Goal: Task Accomplishment & Management: Manage account settings

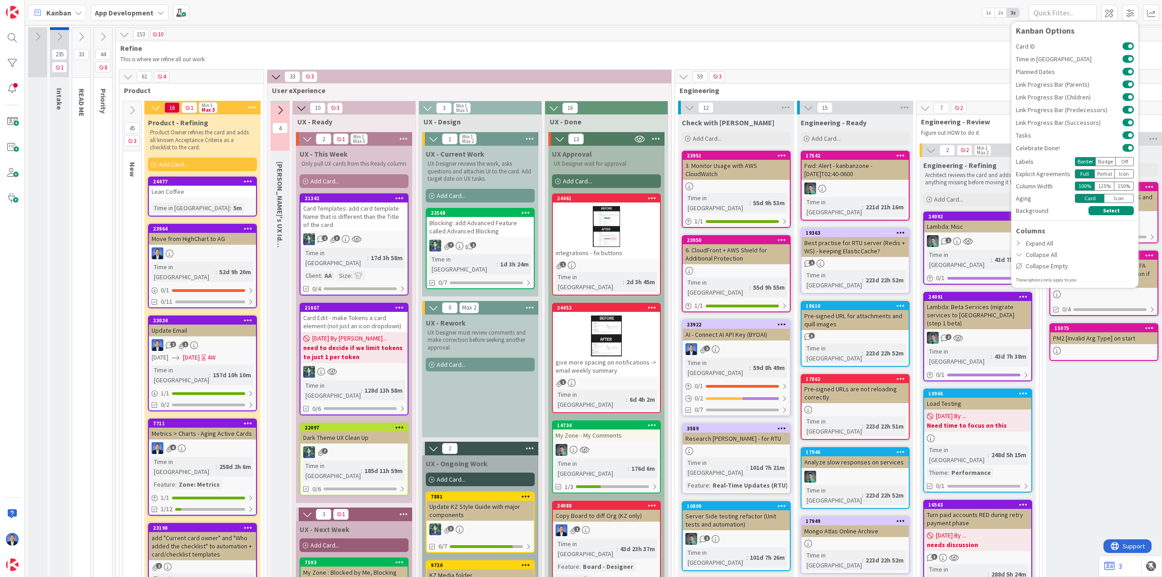
click at [475, 223] on div "Blocking: add Advanced Feature called Advanced Blocking" at bounding box center [480, 227] width 107 height 20
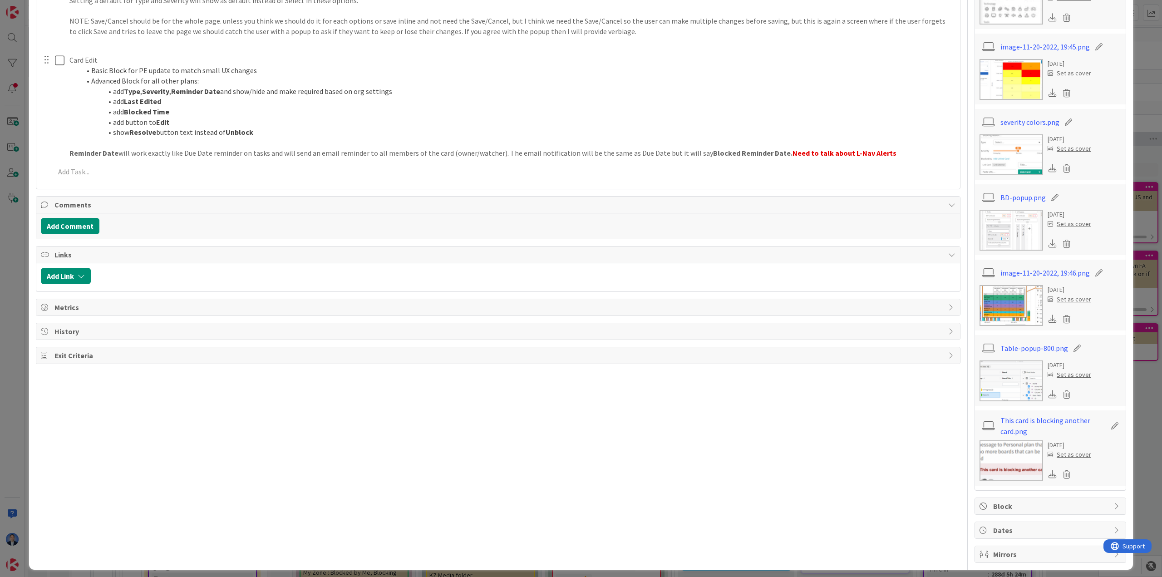
scroll to position [437, 0]
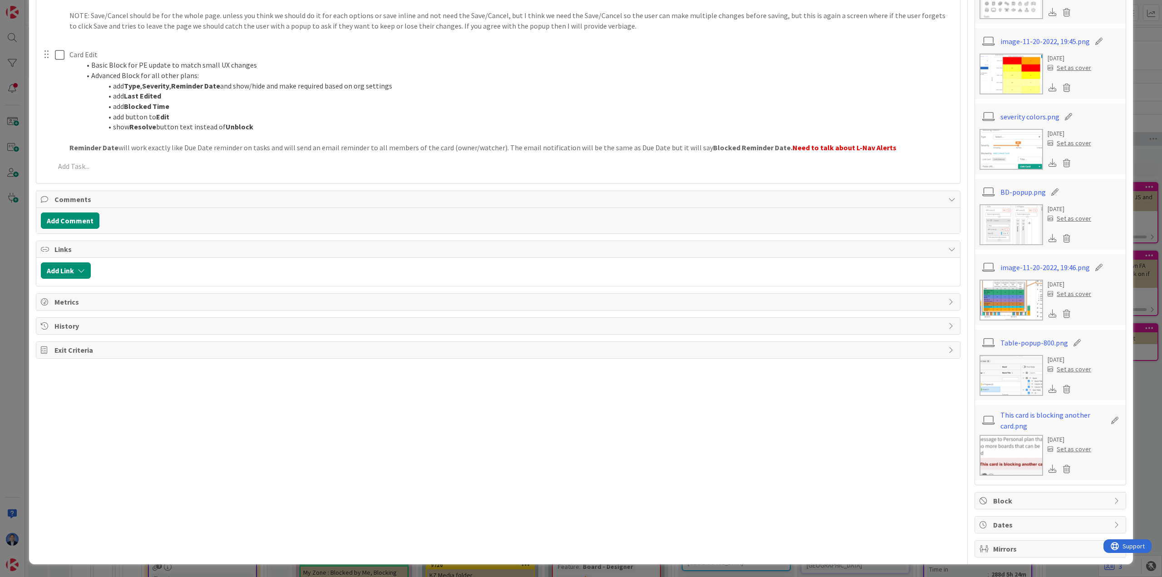
click at [1030, 507] on div "Block" at bounding box center [1050, 501] width 151 height 16
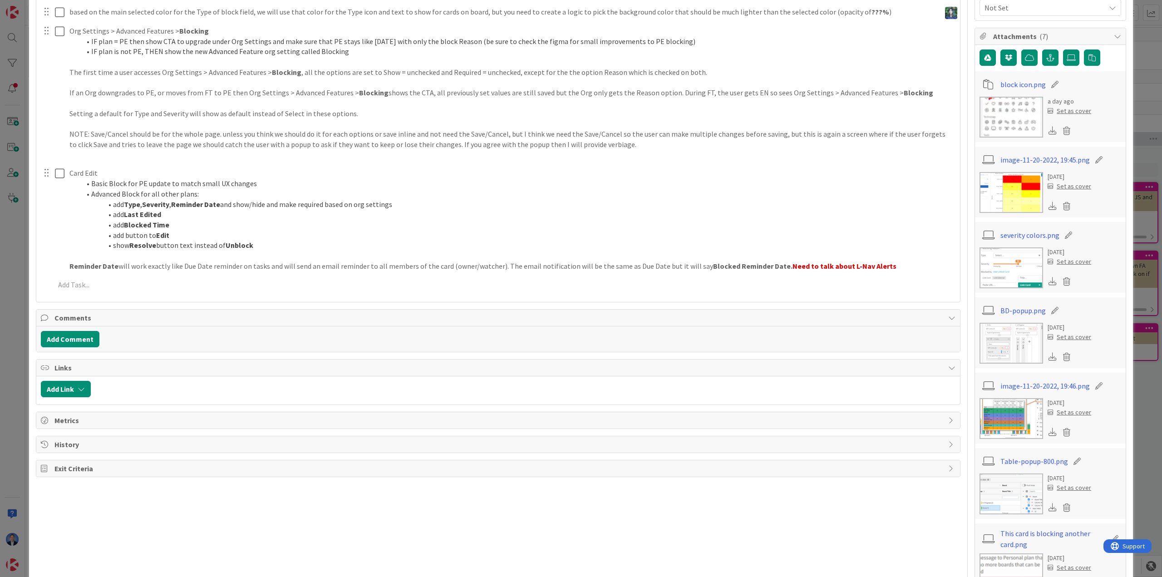
scroll to position [165, 0]
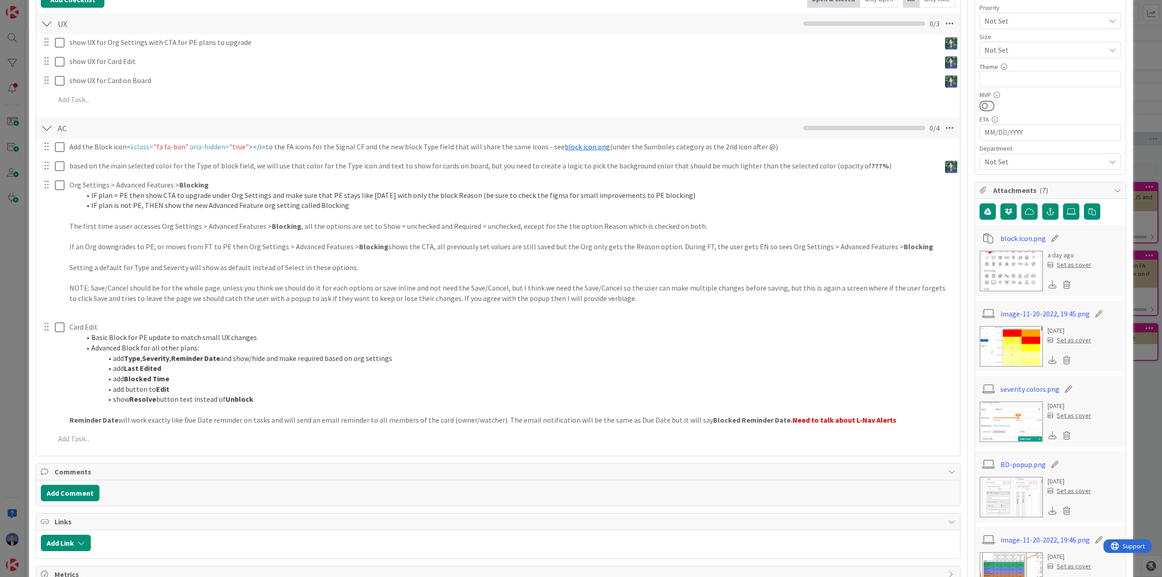
click at [1043, 186] on span "Attachments ( 7 )" at bounding box center [1051, 190] width 116 height 11
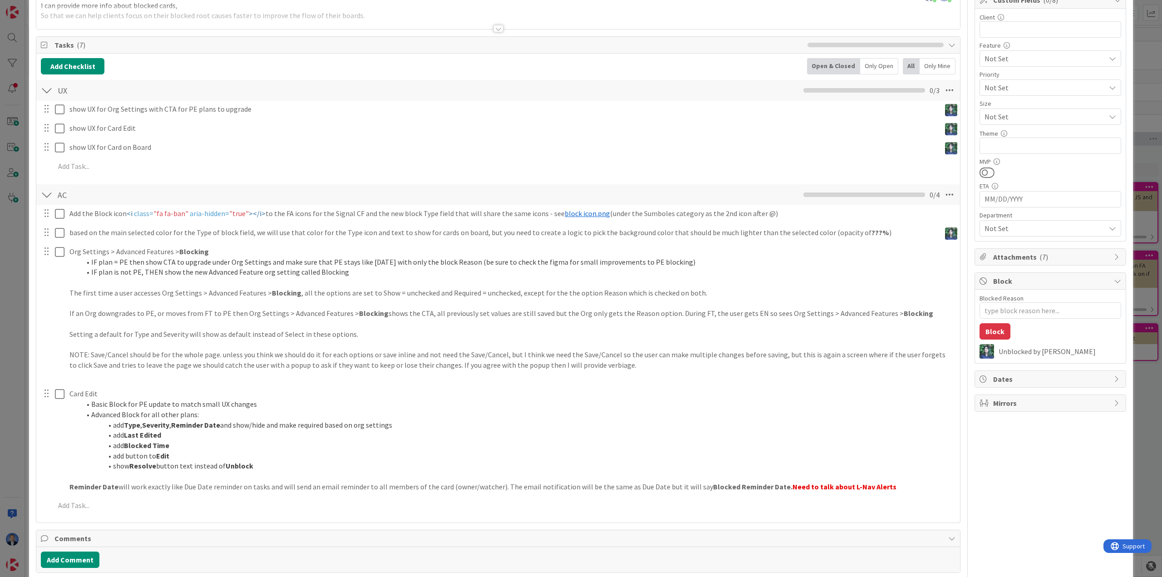
scroll to position [0, 0]
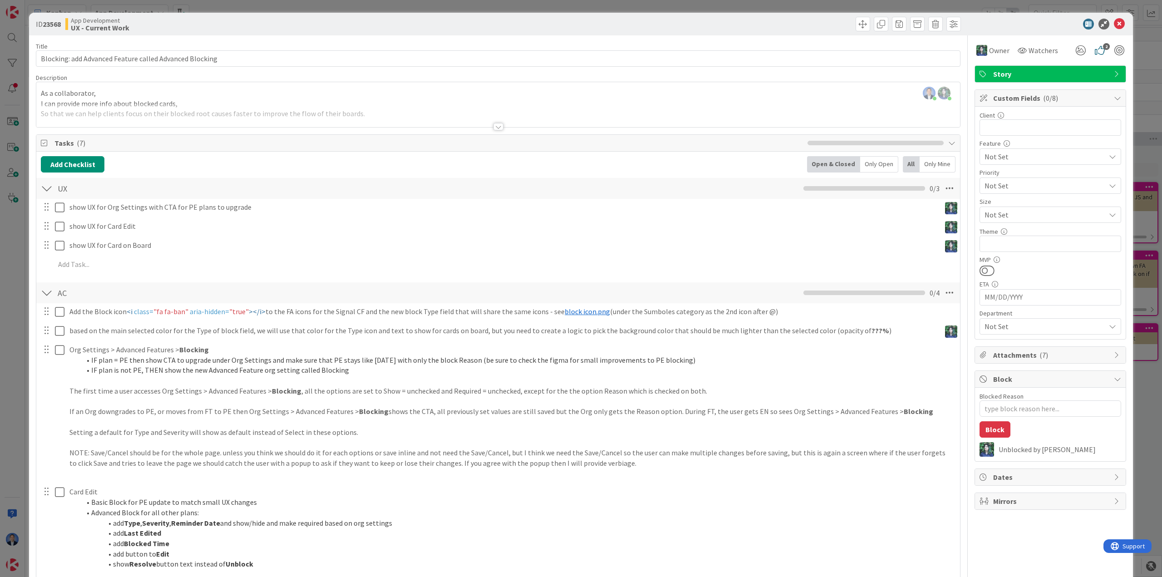
click at [1047, 99] on span "( 0/8 )" at bounding box center [1050, 98] width 15 height 9
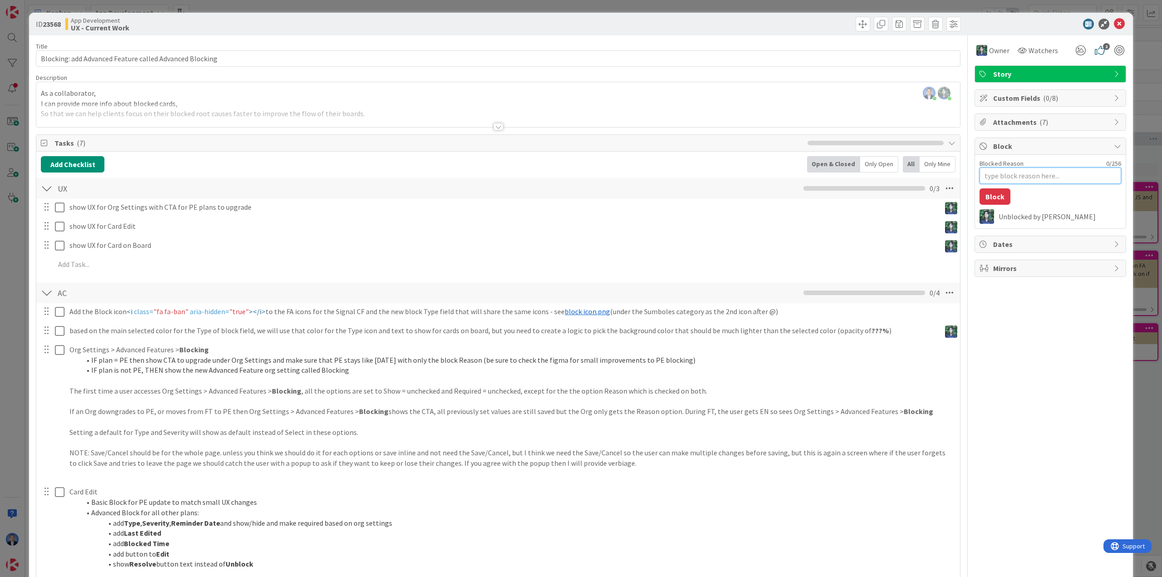
click at [1016, 168] on textarea "Blocked Reason" at bounding box center [1051, 176] width 142 height 16
type textarea "x"
type textarea "h"
type textarea "x"
type textarea "hg"
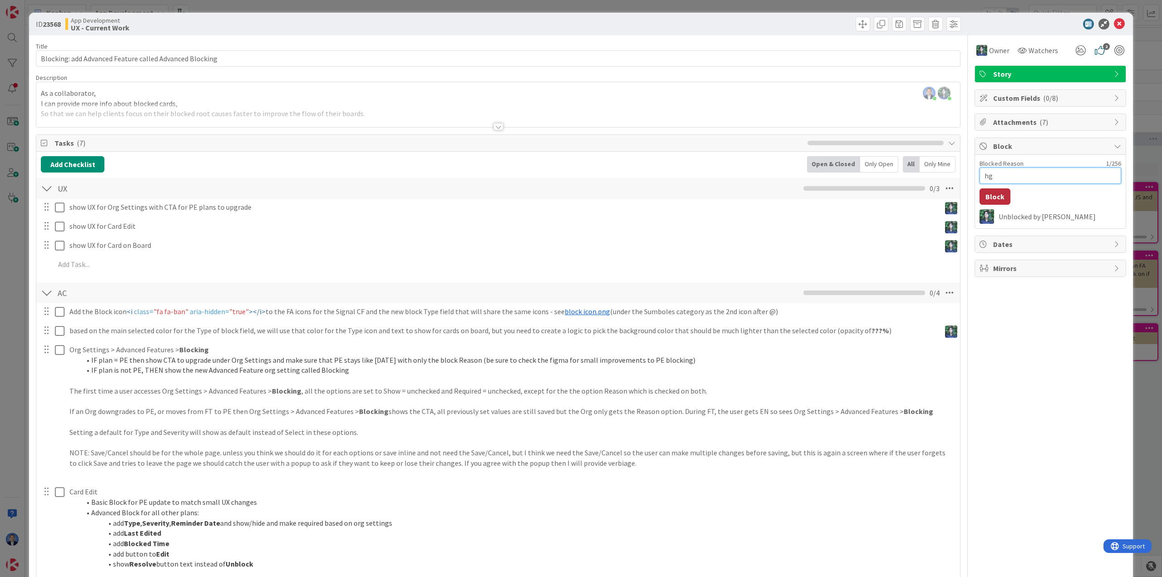
type textarea "x"
type textarea "hgf"
type textarea "x"
type textarea "hgfh"
type textarea "x"
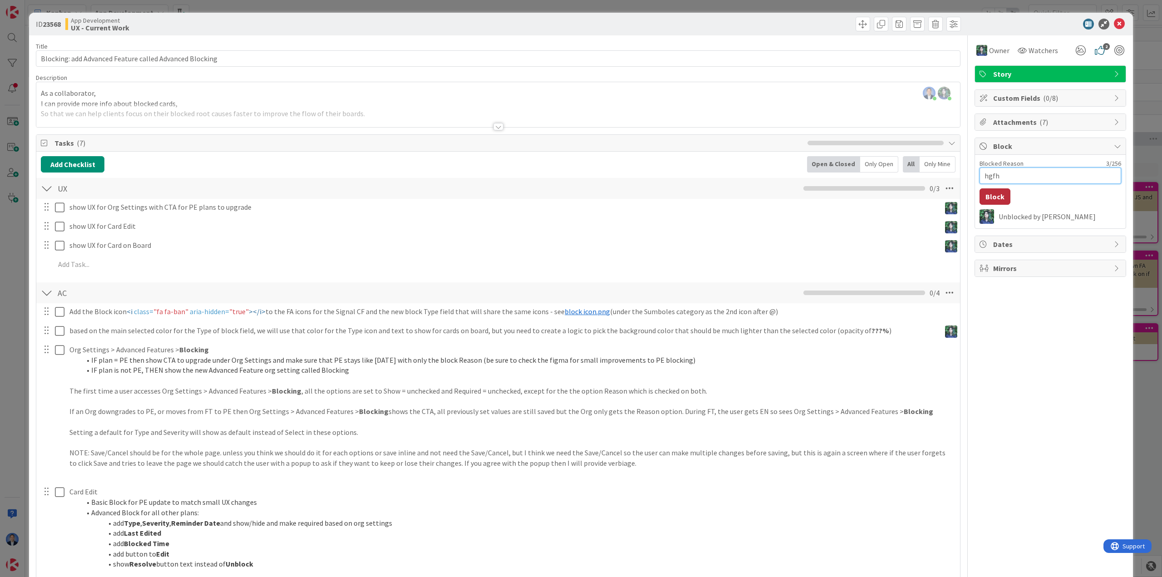
type textarea "hgfhg"
type textarea "x"
type textarea "hgfhgf"
click at [994, 194] on button "Block" at bounding box center [995, 196] width 31 height 16
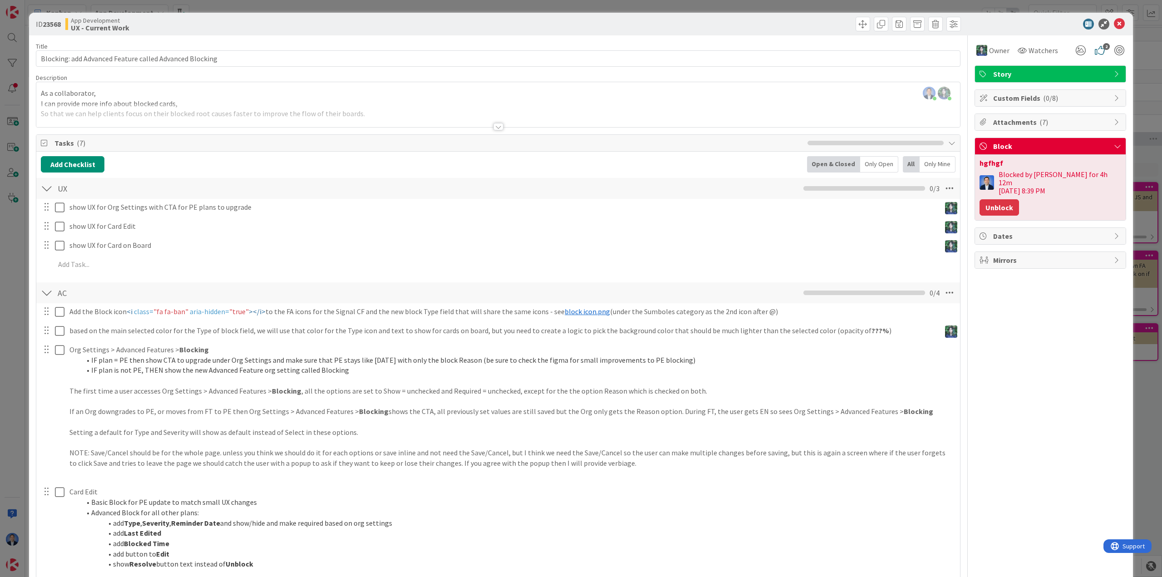
click at [997, 202] on button "Unblock" at bounding box center [999, 207] width 39 height 16
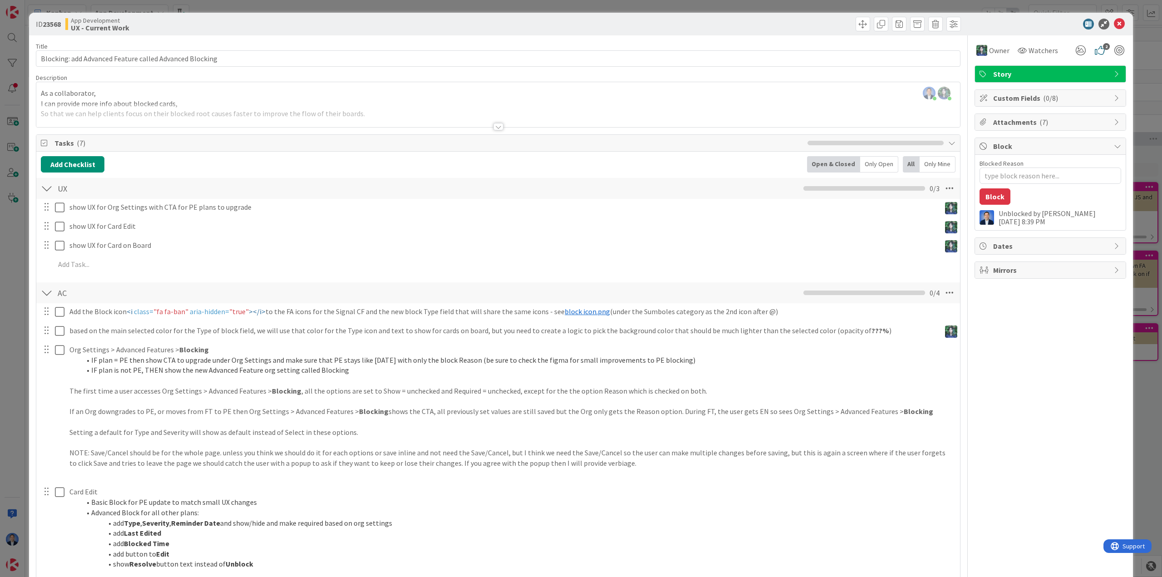
drag, startPoint x: 1056, startPoint y: 222, endPoint x: 994, endPoint y: 216, distance: 62.9
click at [999, 216] on div "Unblocked by [PERSON_NAME] [DATE] 8:39 PM" at bounding box center [1060, 217] width 123 height 16
copy div "Unblocked by [PERSON_NAME] [DATE] 8:39 PM"
click at [986, 123] on div "Attachments ( 7 )" at bounding box center [1050, 122] width 151 height 16
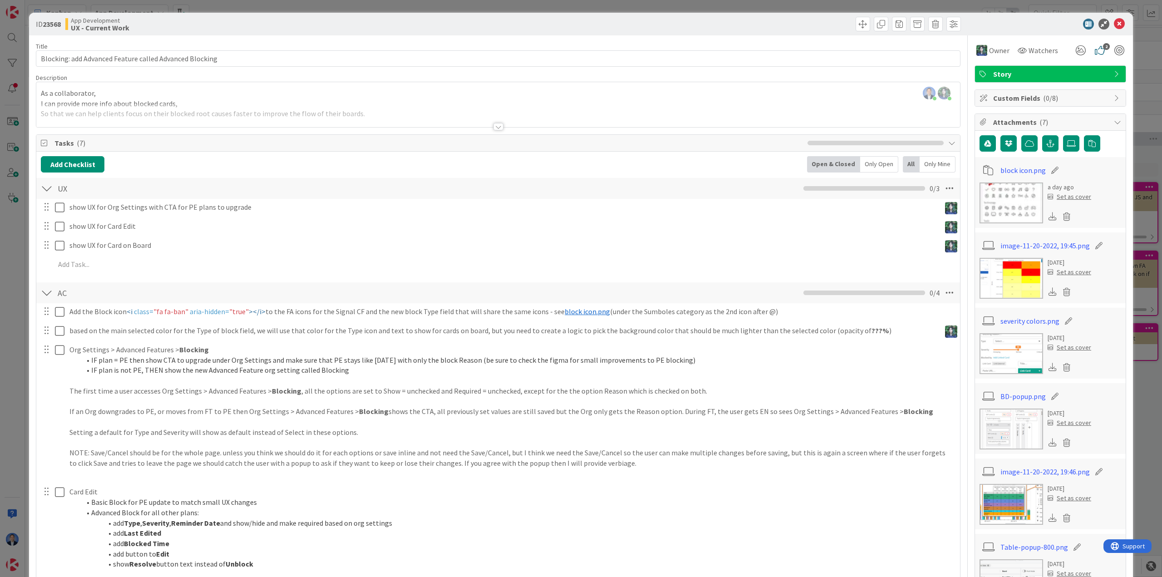
click at [1005, 118] on span "Attachments ( 7 )" at bounding box center [1051, 122] width 116 height 11
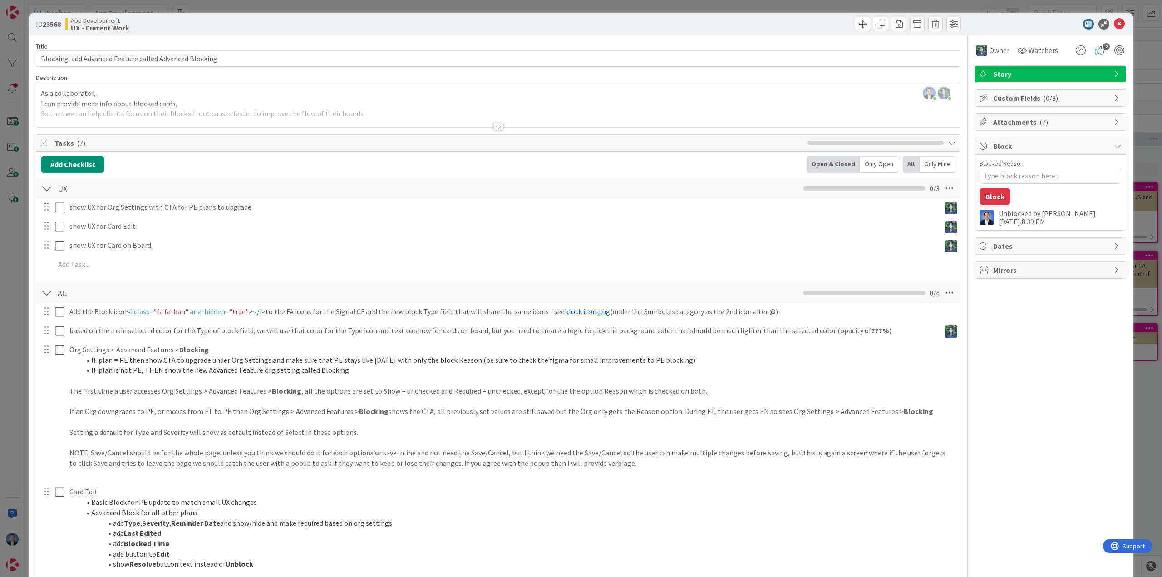
click at [1009, 99] on span "Custom Fields ( 0/8 )" at bounding box center [1051, 98] width 116 height 11
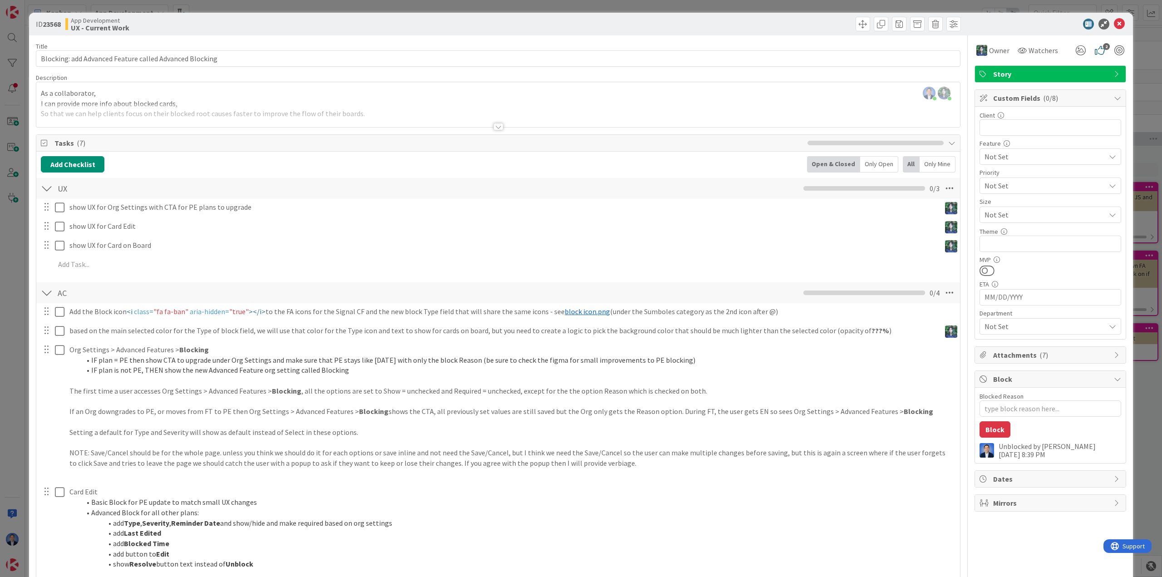
click at [1009, 99] on span "Custom Fields ( 0/8 )" at bounding box center [1051, 98] width 116 height 11
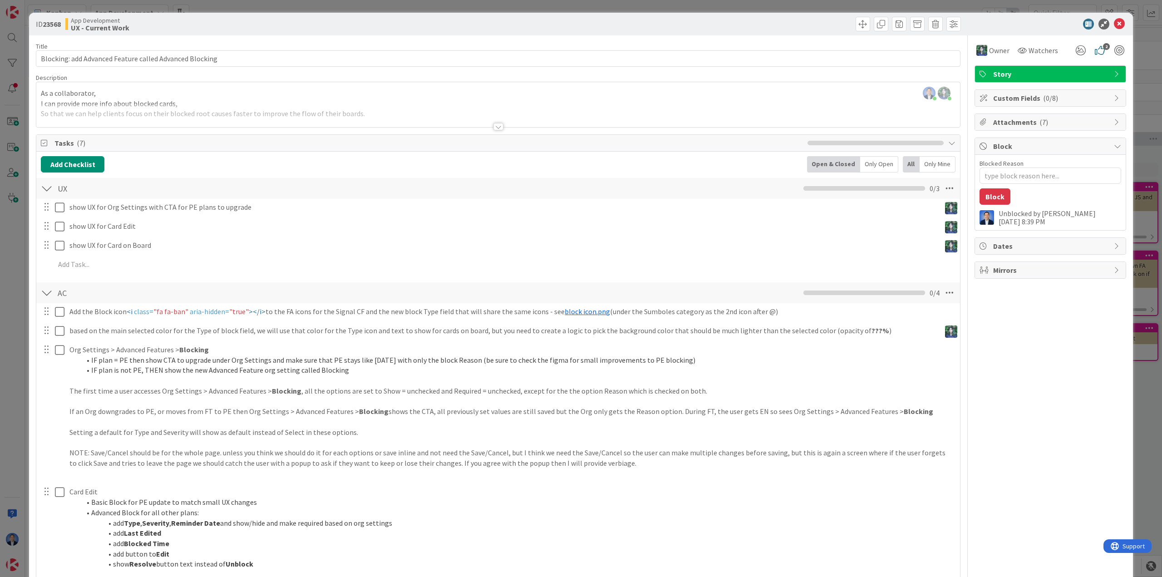
click at [1015, 270] on span "Mirrors" at bounding box center [1051, 270] width 116 height 11
click at [1014, 250] on span "Dates" at bounding box center [1051, 246] width 116 height 11
click at [1014, 249] on span "Dates" at bounding box center [1051, 246] width 116 height 11
click at [223, 134] on div "Title 56 / 128 Blocking: add Advanced Feature called Advanced Blocking Descript…" at bounding box center [498, 415] width 925 height 760
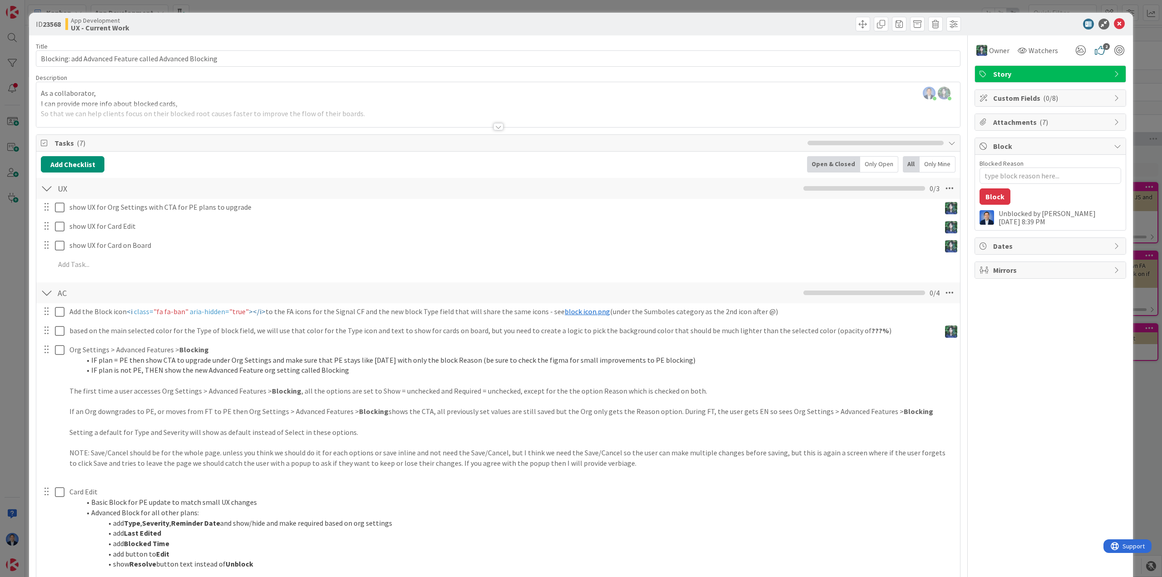
click at [209, 141] on span "Tasks ( 7 )" at bounding box center [428, 143] width 749 height 11
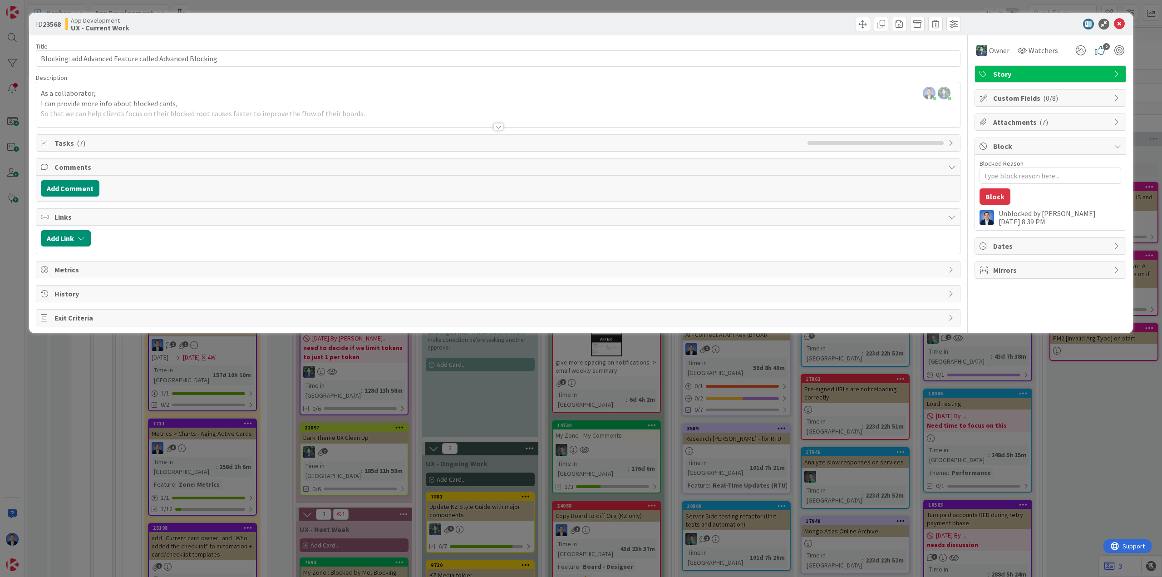
click at [114, 262] on div "Metrics" at bounding box center [498, 269] width 924 height 16
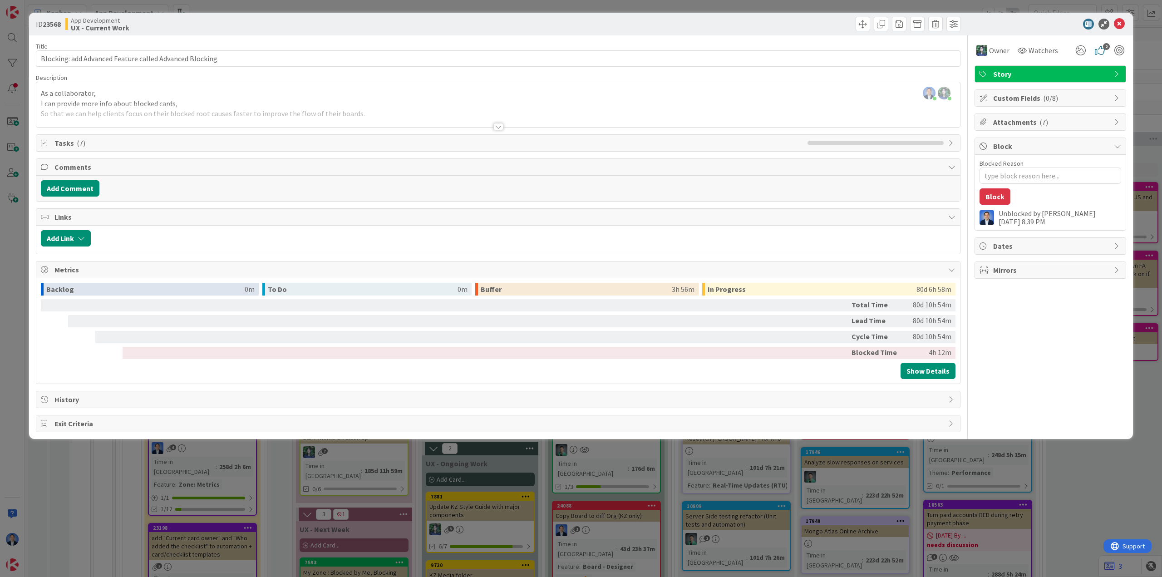
click at [184, 404] on span "History" at bounding box center [498, 399] width 889 height 11
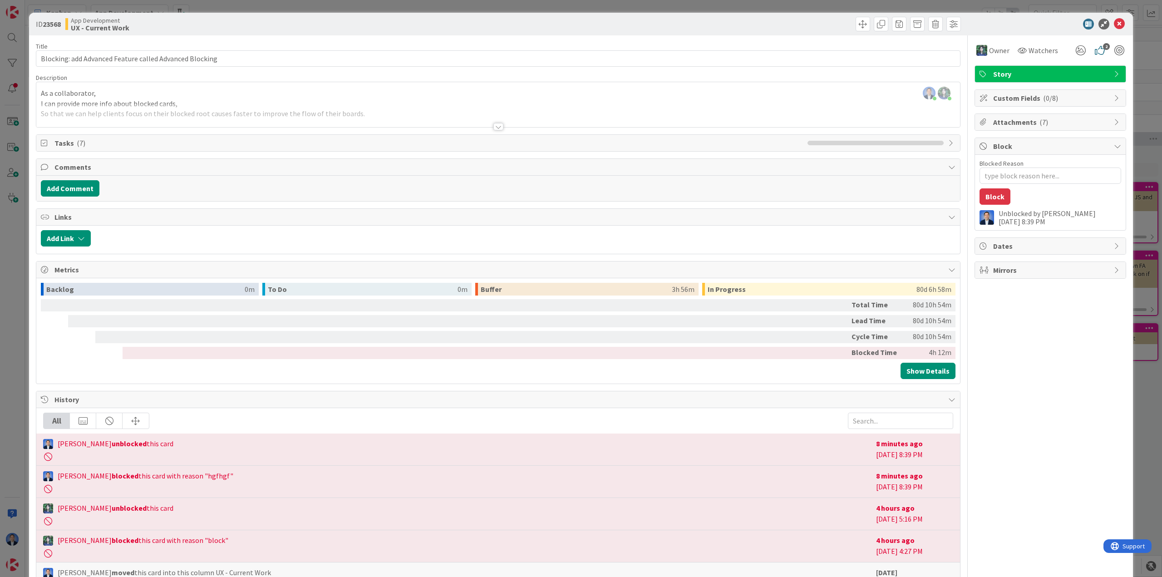
click at [221, 400] on span "History" at bounding box center [498, 399] width 889 height 11
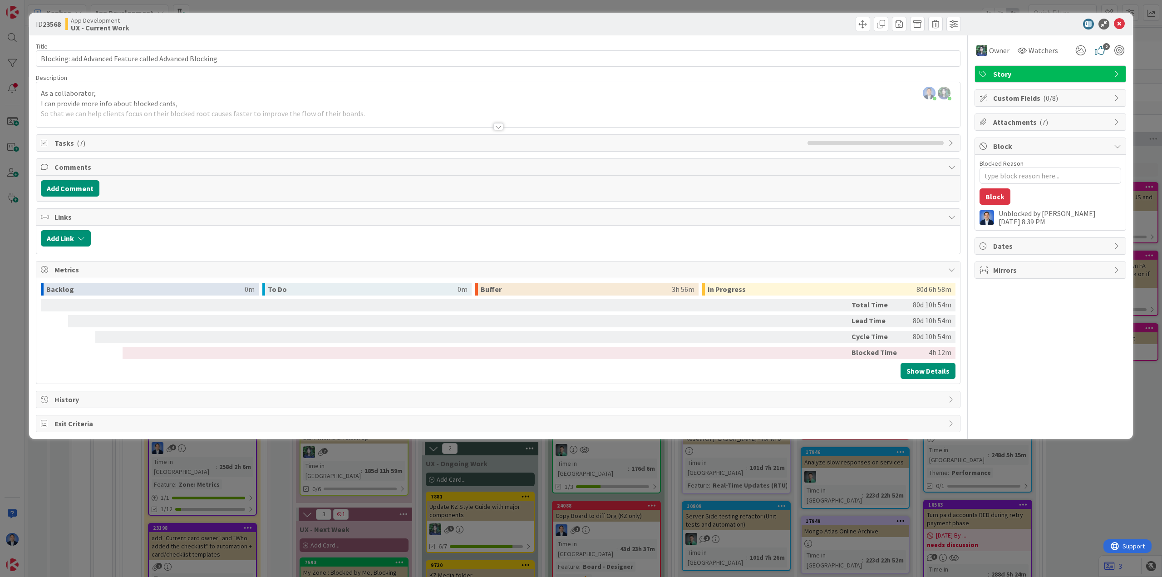
click at [1041, 244] on span "Dates" at bounding box center [1051, 246] width 116 height 11
click at [1033, 99] on span "Custom Fields ( 0/8 )" at bounding box center [1051, 98] width 116 height 11
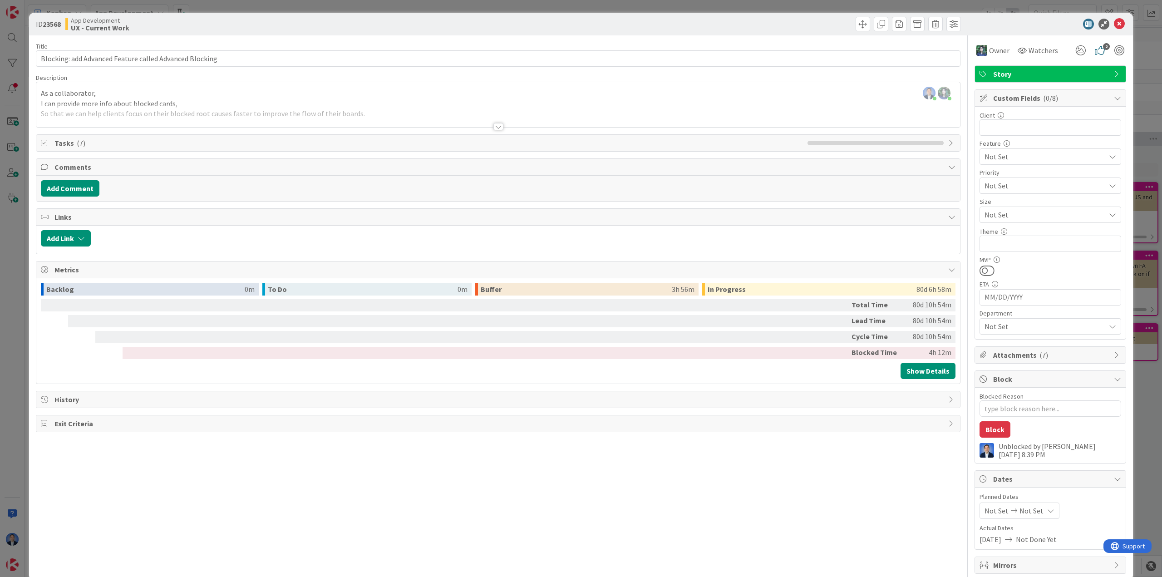
click at [1055, 324] on span "Not Set" at bounding box center [1045, 326] width 121 height 11
click at [1003, 97] on span "Custom Fields ( 0/8 )" at bounding box center [1051, 98] width 116 height 11
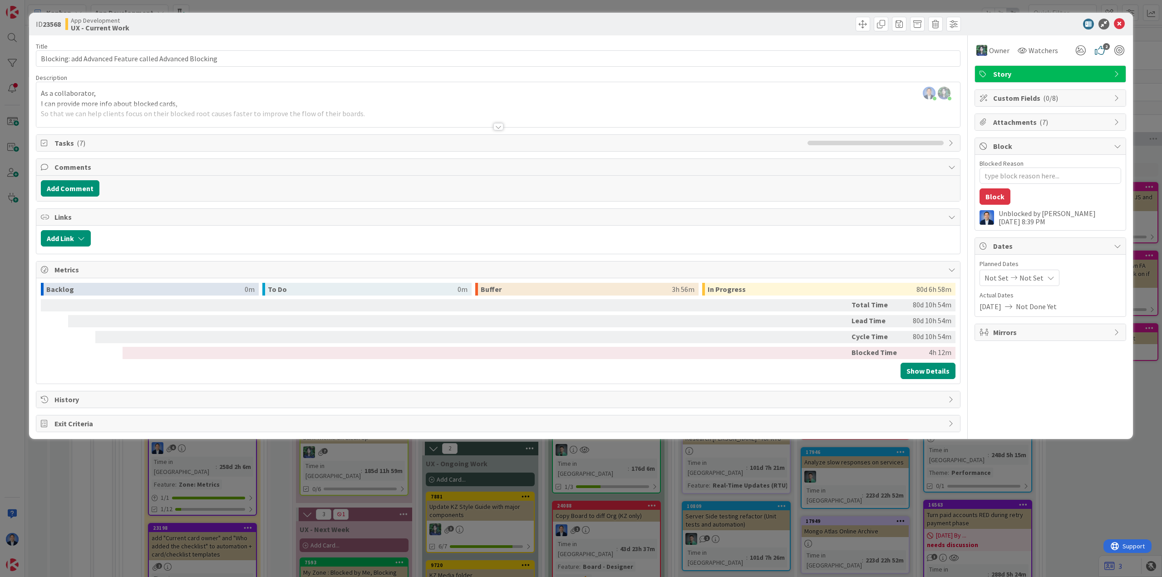
click at [1020, 326] on div "Mirrors" at bounding box center [1050, 332] width 151 height 16
click at [1020, 326] on div "Mirrors" at bounding box center [1050, 332] width 151 height 17
click at [1015, 115] on div "Attachments ( 7 )" at bounding box center [1050, 122] width 151 height 16
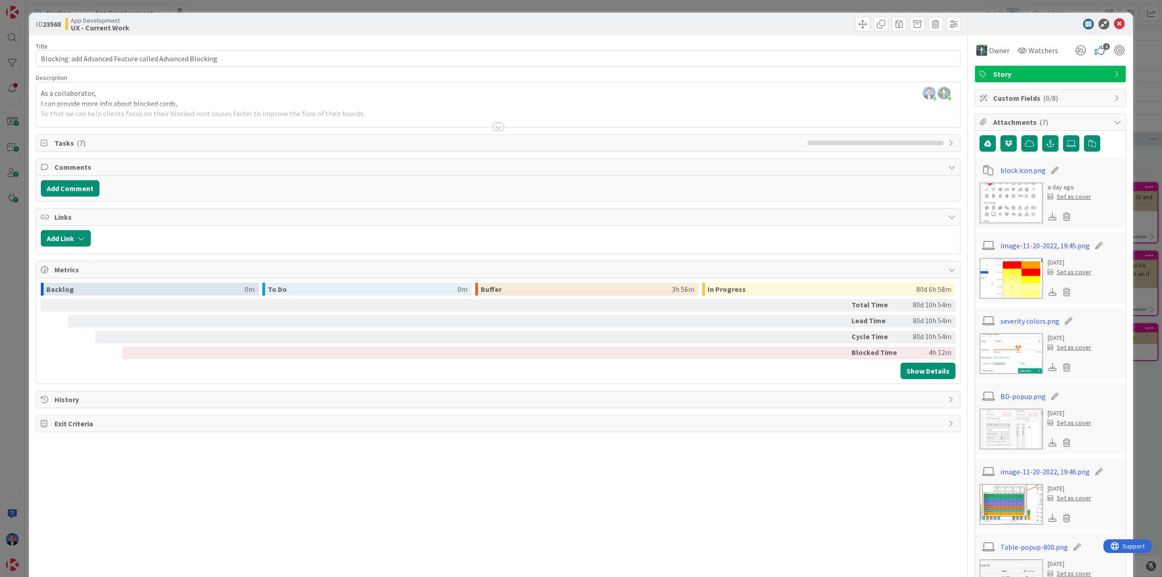
click at [1015, 115] on div "Attachments ( 7 )" at bounding box center [1050, 122] width 151 height 17
type textarea "x"
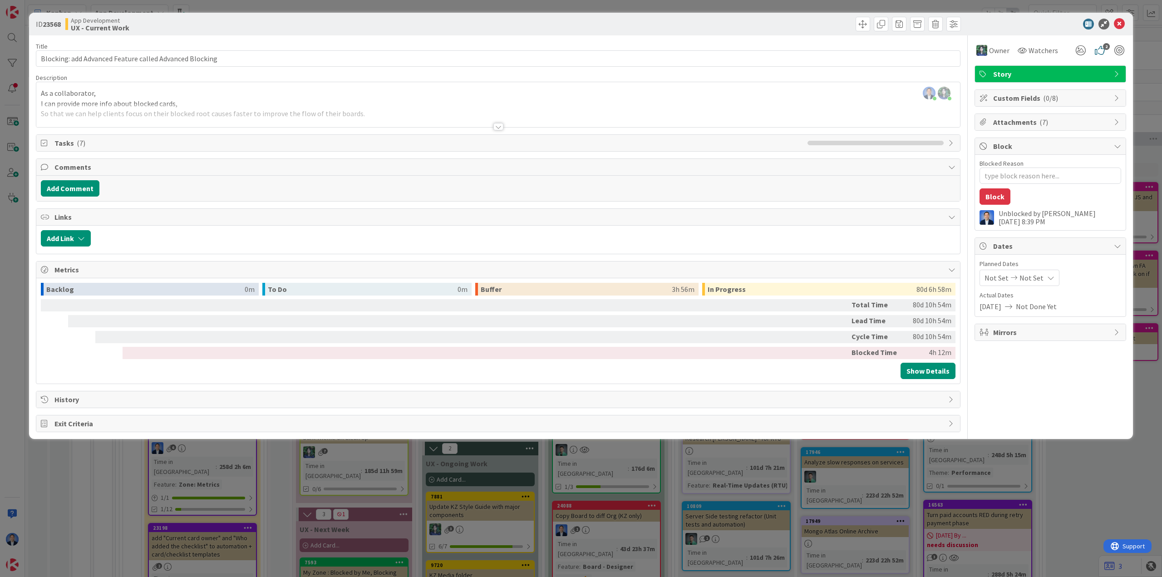
click at [1088, 69] on span "Story" at bounding box center [1051, 74] width 116 height 11
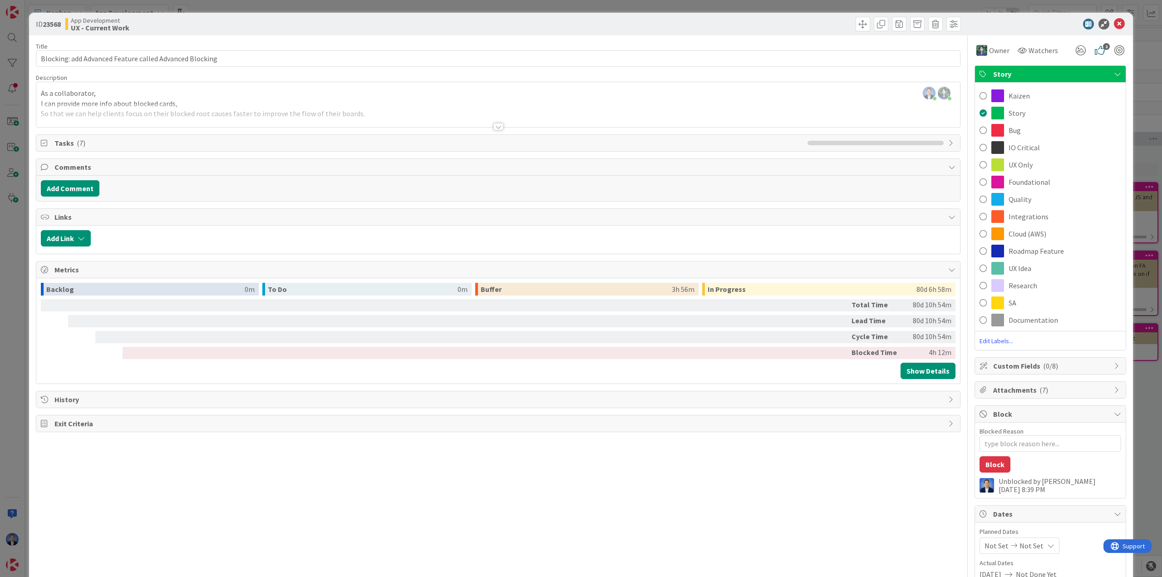
click at [1102, 73] on span "Story" at bounding box center [1051, 74] width 116 height 11
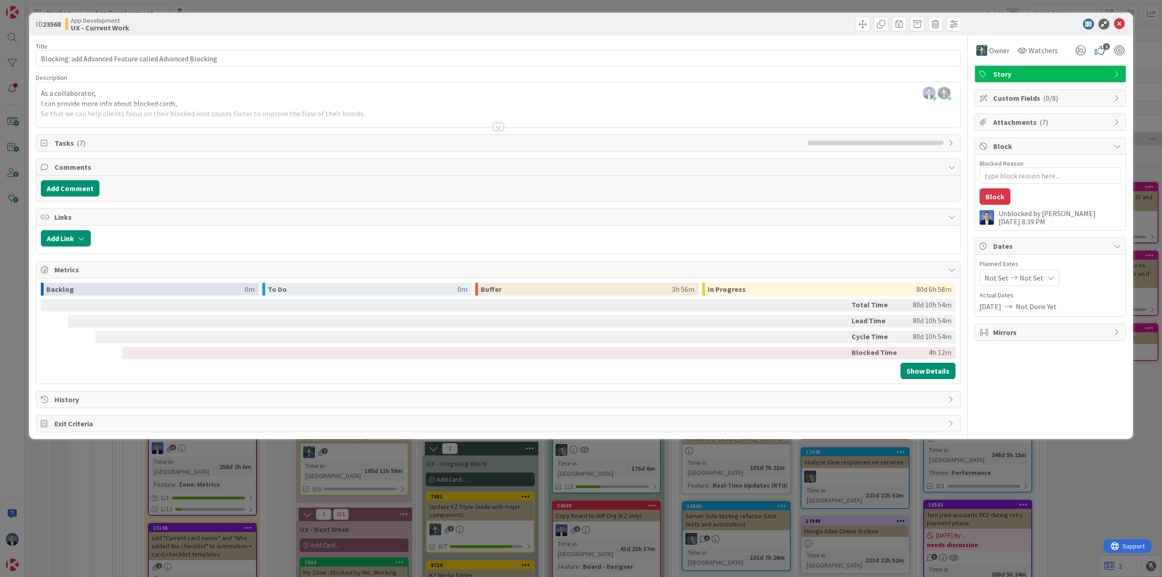
click at [1035, 77] on span "Story" at bounding box center [1051, 74] width 116 height 11
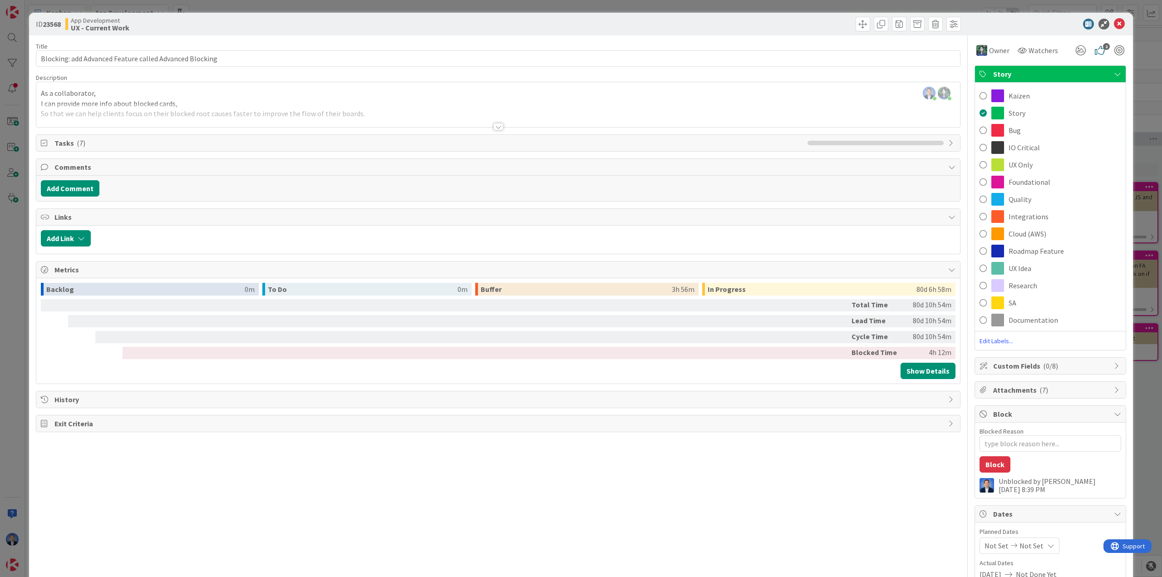
click at [1079, 67] on div "Story" at bounding box center [1050, 74] width 151 height 17
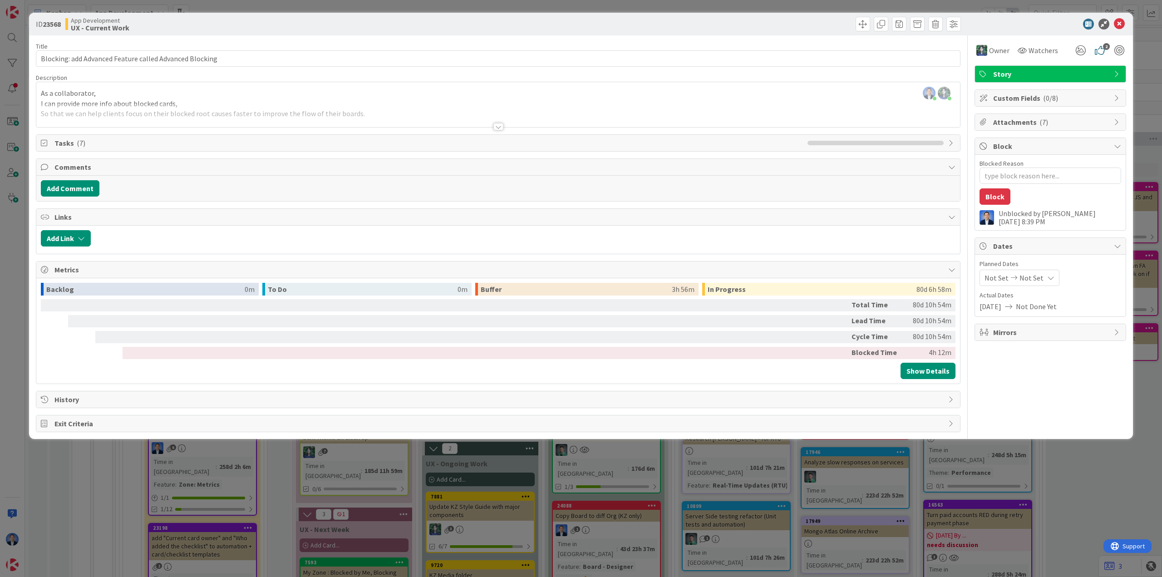
click at [1030, 77] on span "Story" at bounding box center [1051, 74] width 116 height 11
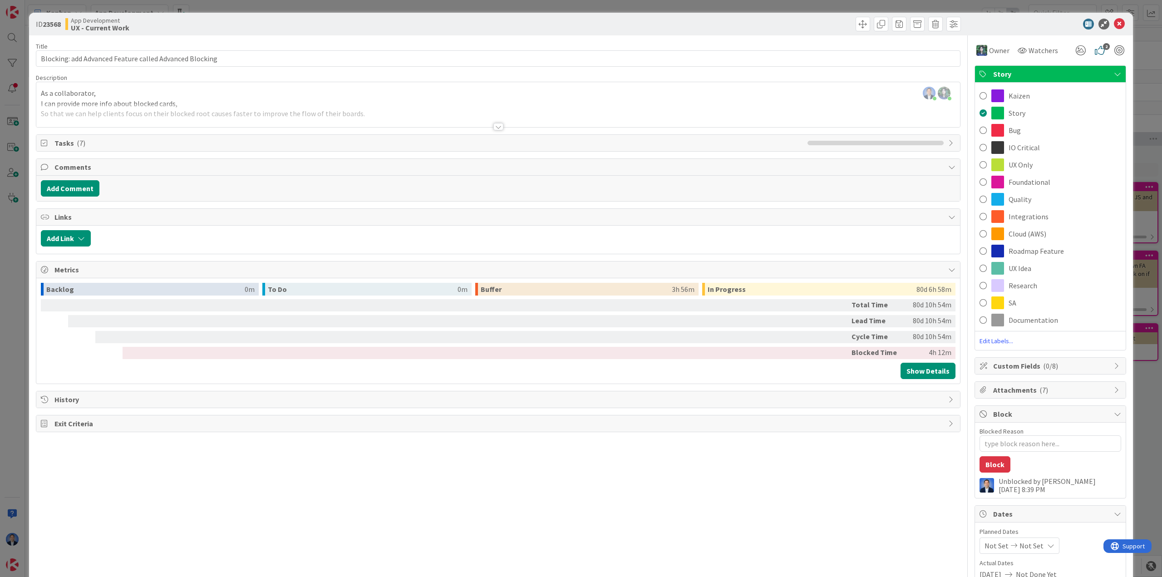
click at [1002, 77] on span "Story" at bounding box center [1051, 74] width 116 height 11
